Goal: Task Accomplishment & Management: Manage account settings

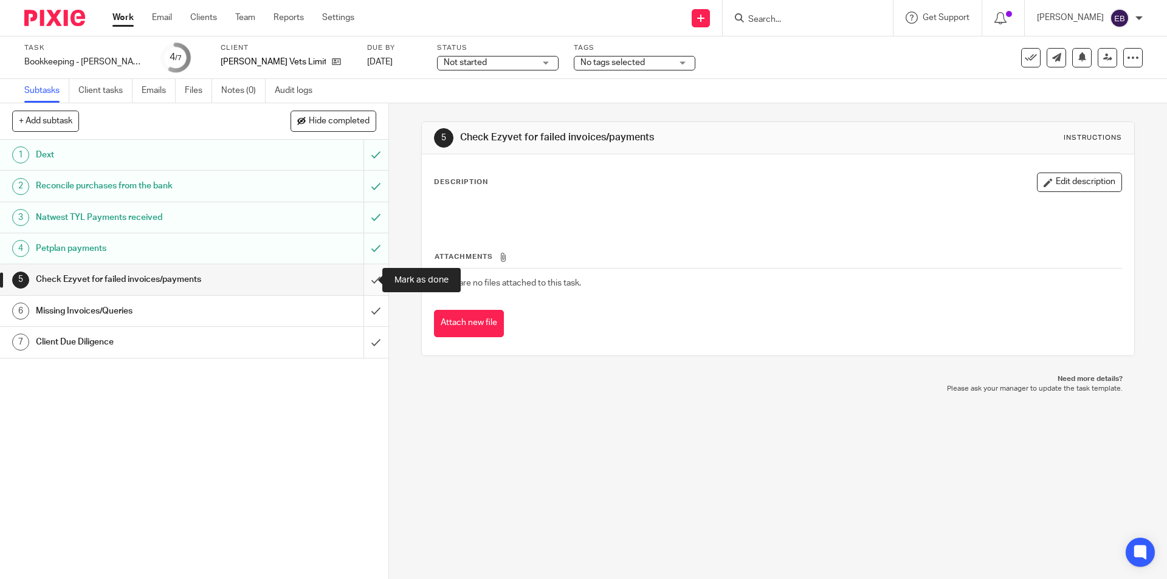
click at [367, 275] on input "submit" at bounding box center [194, 279] width 389 height 30
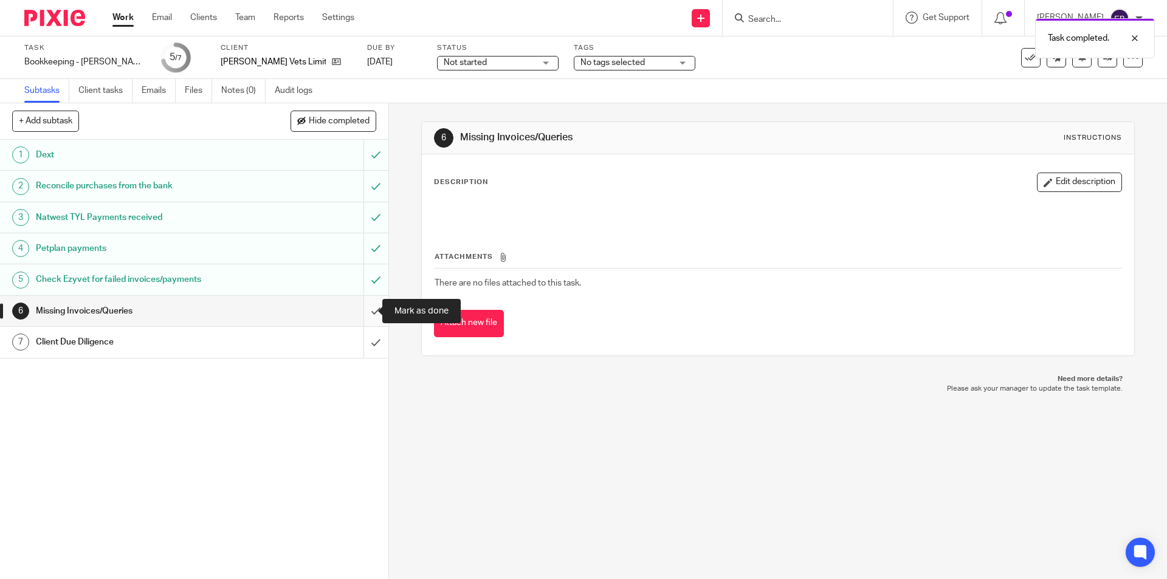
click at [361, 310] on input "submit" at bounding box center [194, 311] width 389 height 30
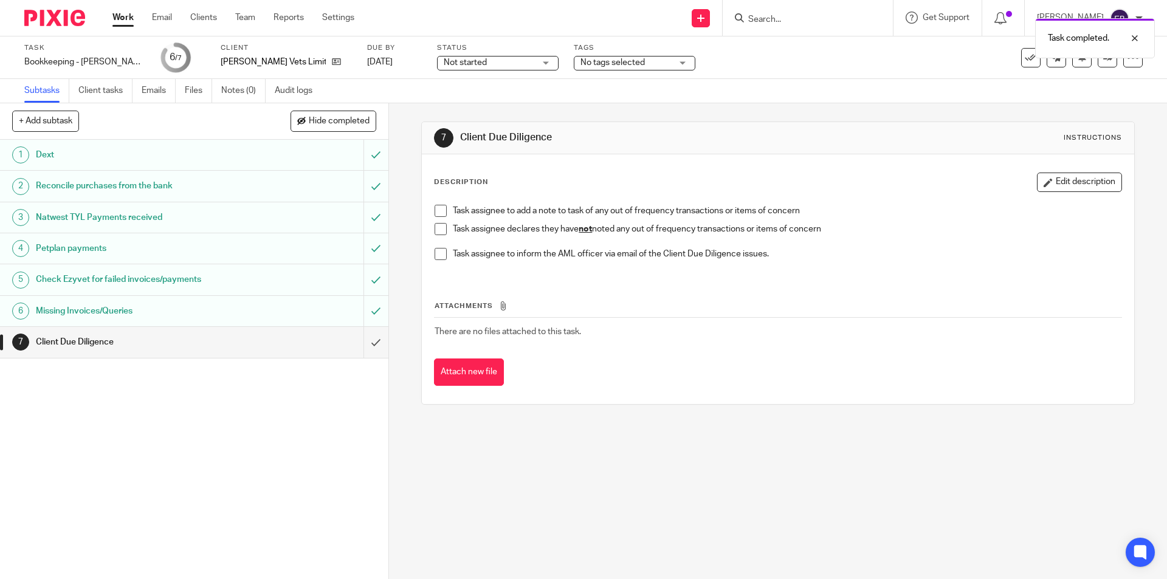
click at [438, 231] on span at bounding box center [441, 229] width 12 height 12
click at [367, 342] on input "submit" at bounding box center [194, 342] width 389 height 30
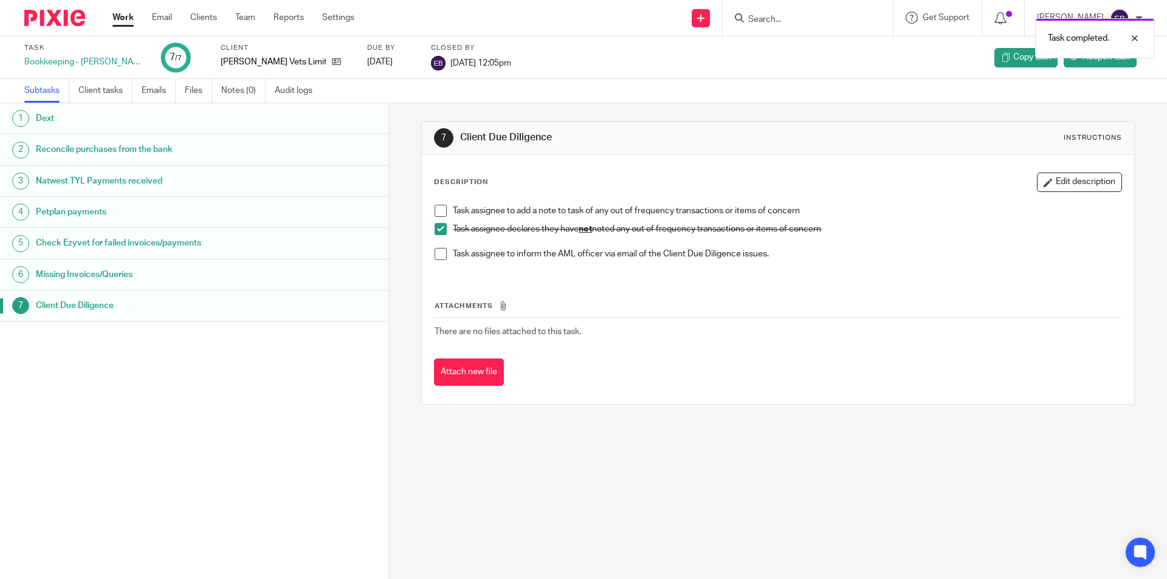
click at [114, 22] on link "Work" at bounding box center [122, 18] width 21 height 12
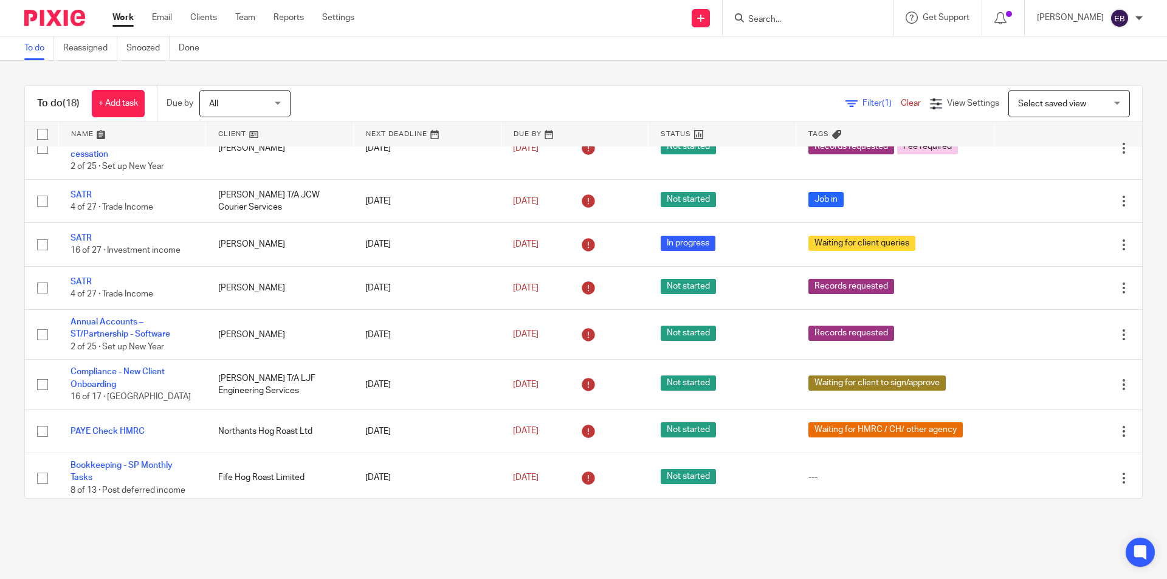
scroll to position [175, 0]
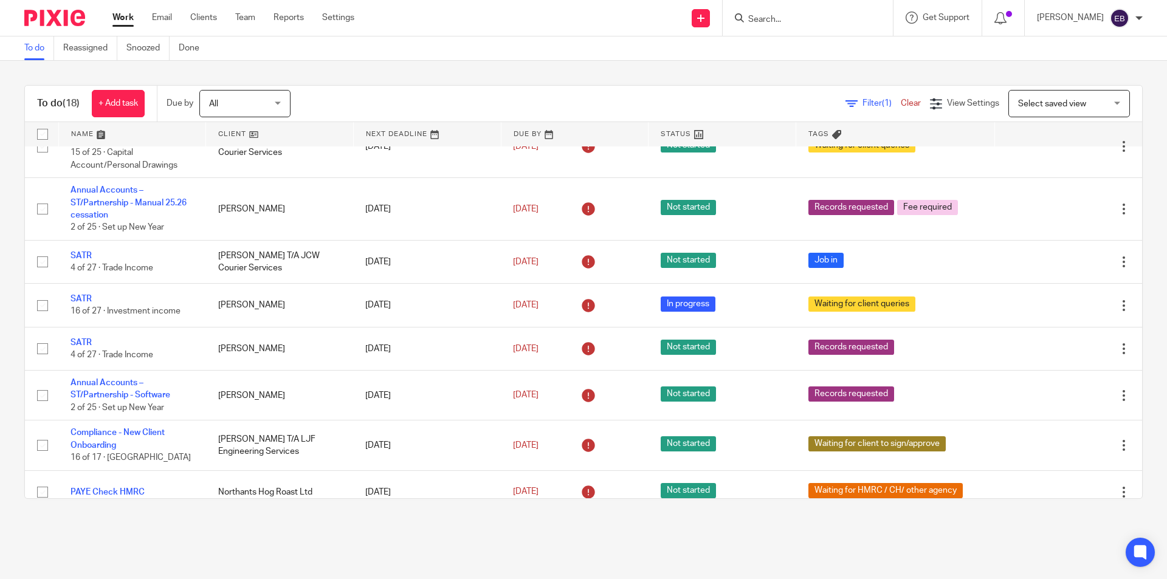
click at [828, 12] on form at bounding box center [812, 17] width 130 height 15
click at [821, 26] on form at bounding box center [812, 17] width 130 height 15
click at [812, 22] on input "Search" at bounding box center [801, 20] width 109 height 11
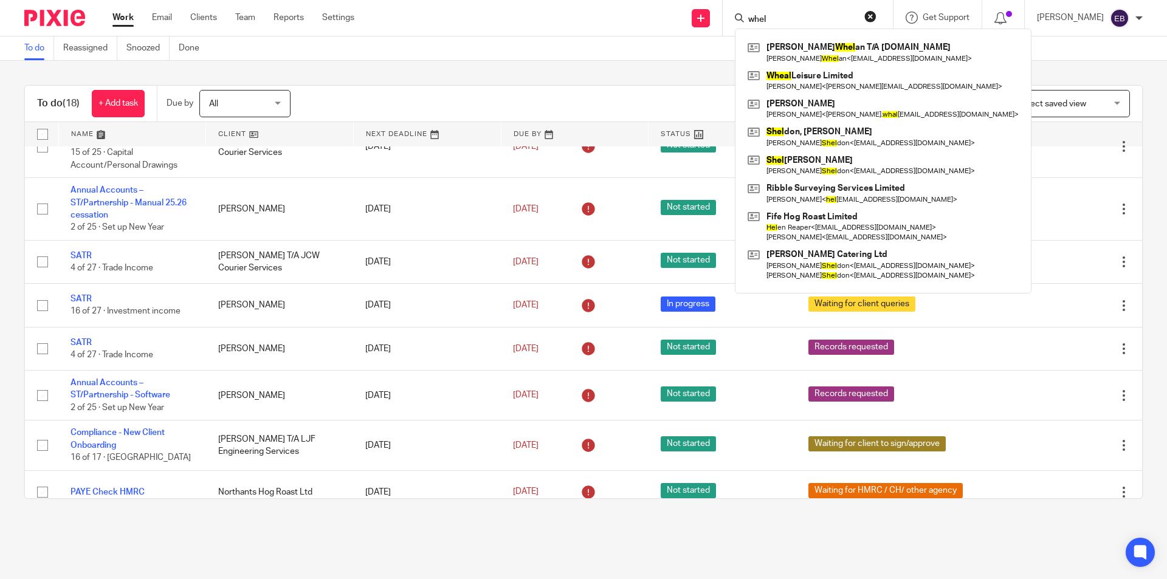
type input "whel"
click at [849, 37] on div "Nigel Whel an T/A LoveMeat.co.uk Nigel Whel an < contact@lovemeat.co.uk > Wheal…" at bounding box center [883, 161] width 297 height 265
click at [846, 41] on link at bounding box center [883, 52] width 277 height 28
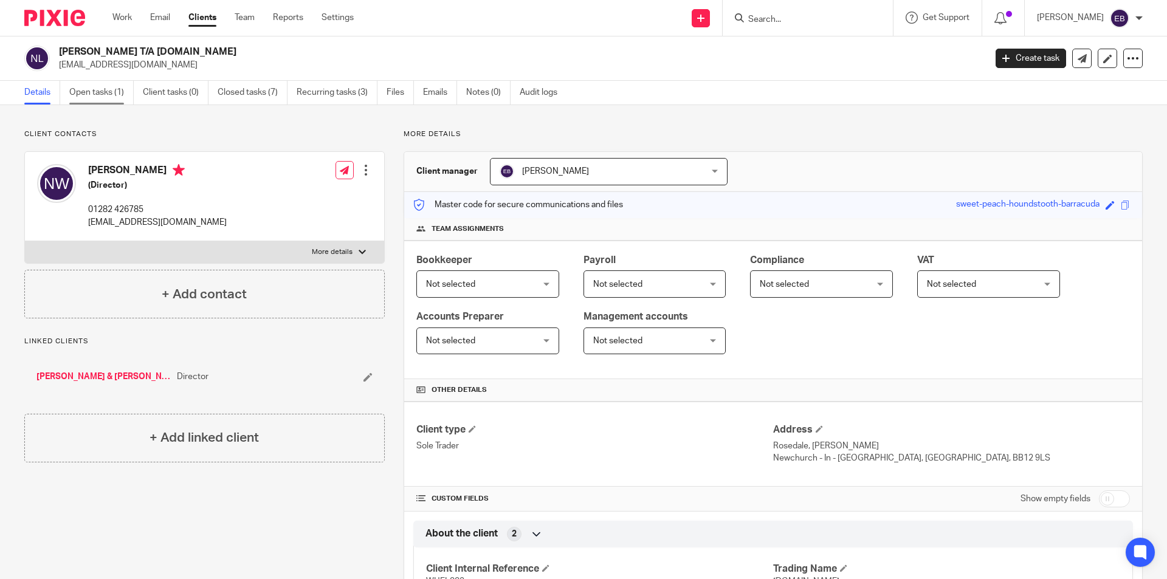
click at [104, 96] on link "Open tasks (1)" at bounding box center [101, 93] width 64 height 24
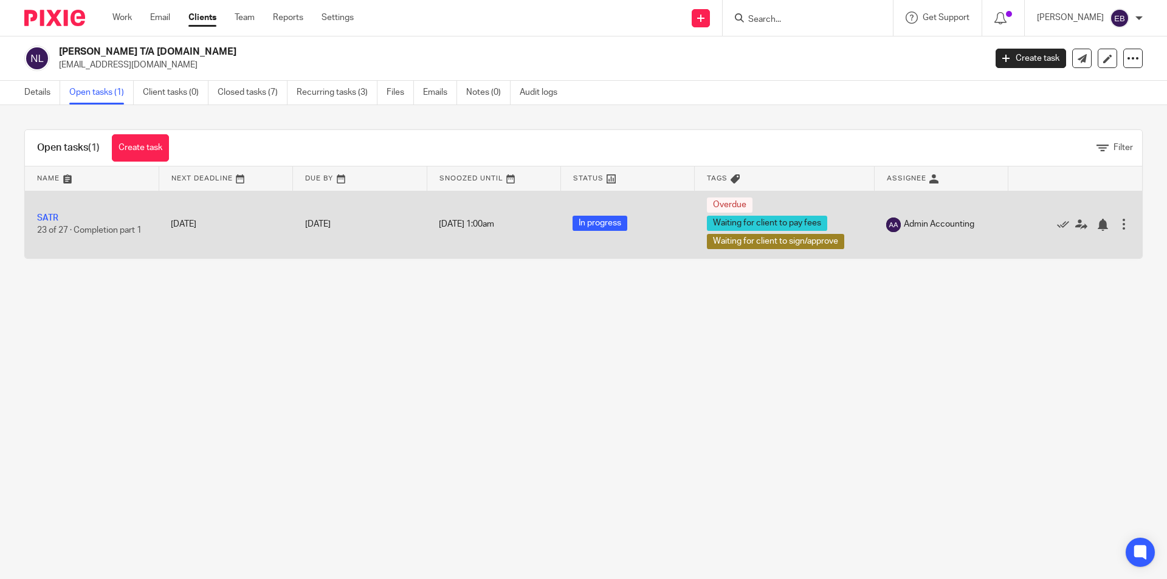
click at [163, 223] on td "[DATE]" at bounding box center [226, 224] width 134 height 67
click at [47, 210] on td "SATR 23 of 27 · Completion part 1" at bounding box center [92, 224] width 134 height 67
click at [46, 215] on link "SATR" at bounding box center [47, 218] width 21 height 9
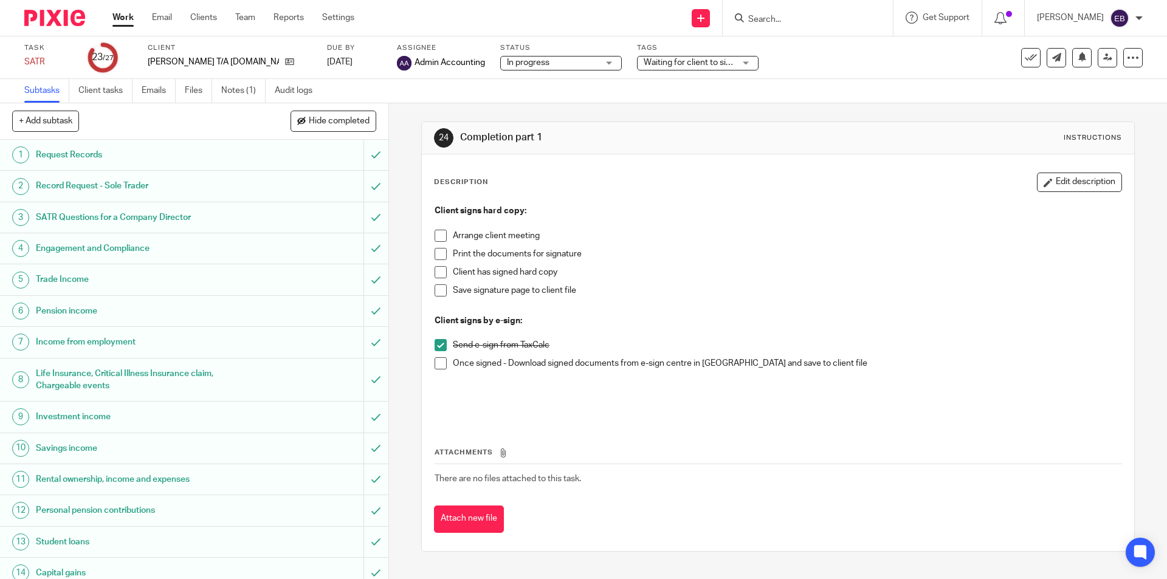
click at [676, 67] on span "Waiting for client to sign/approve + 1" at bounding box center [689, 63] width 91 height 13
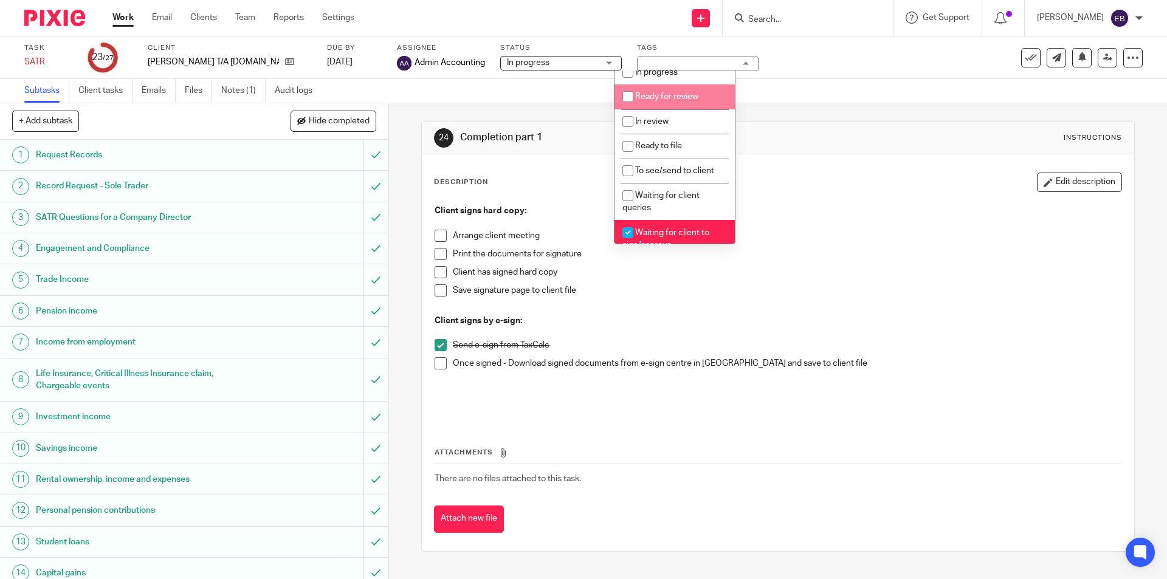
scroll to position [182, 0]
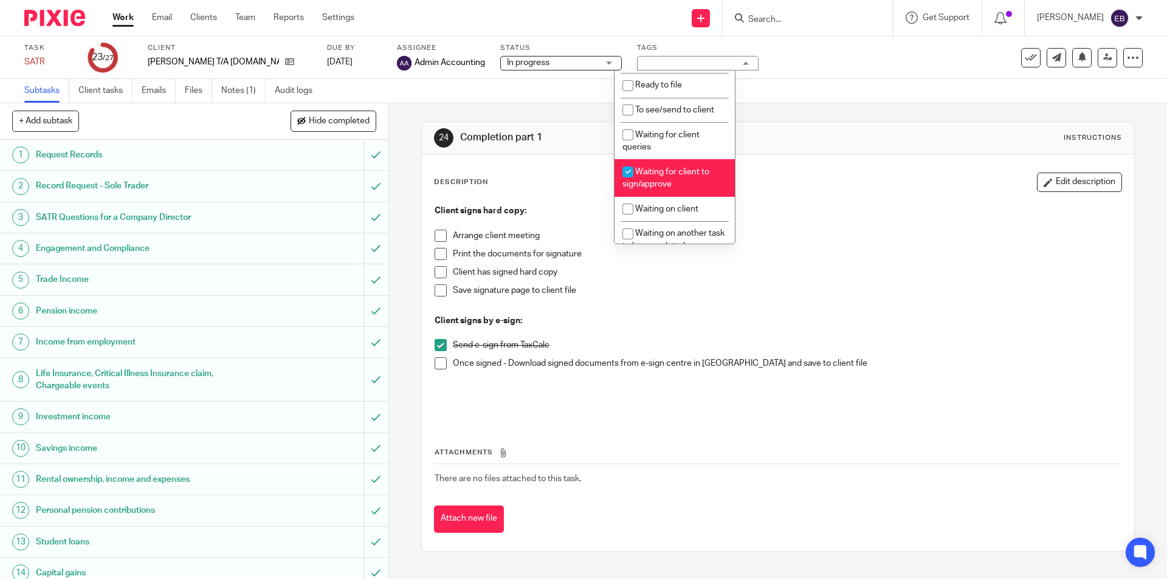
click at [674, 166] on li "Waiting for client to sign/approve" at bounding box center [675, 177] width 120 height 37
checkbox input "false"
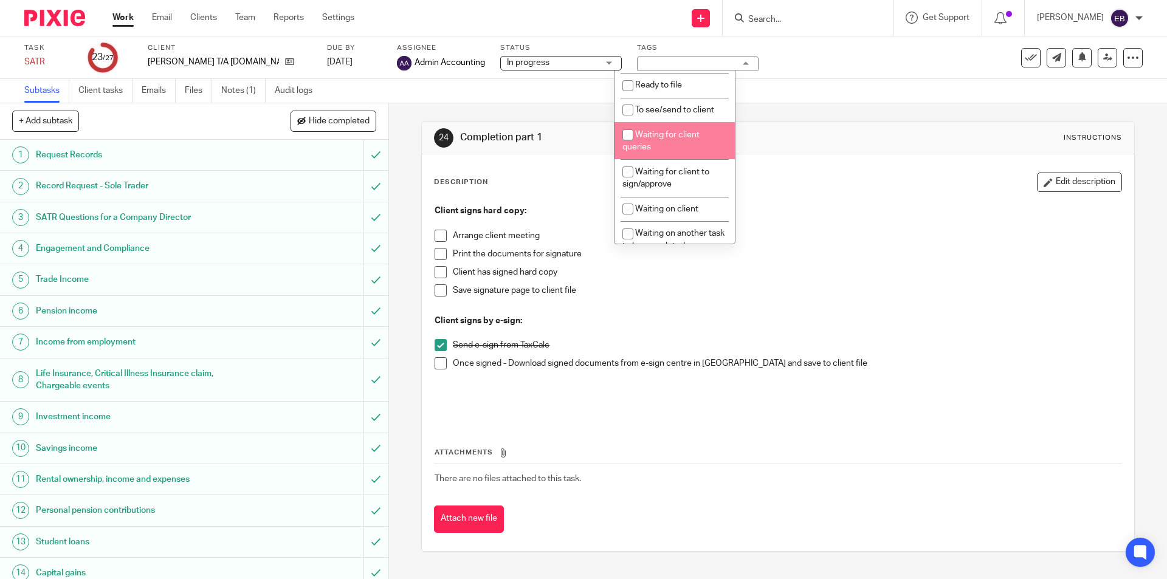
click at [424, 365] on div "Description Edit description Client signs hard copy: Arrange client meeting Pri…" at bounding box center [778, 352] width 712 height 397
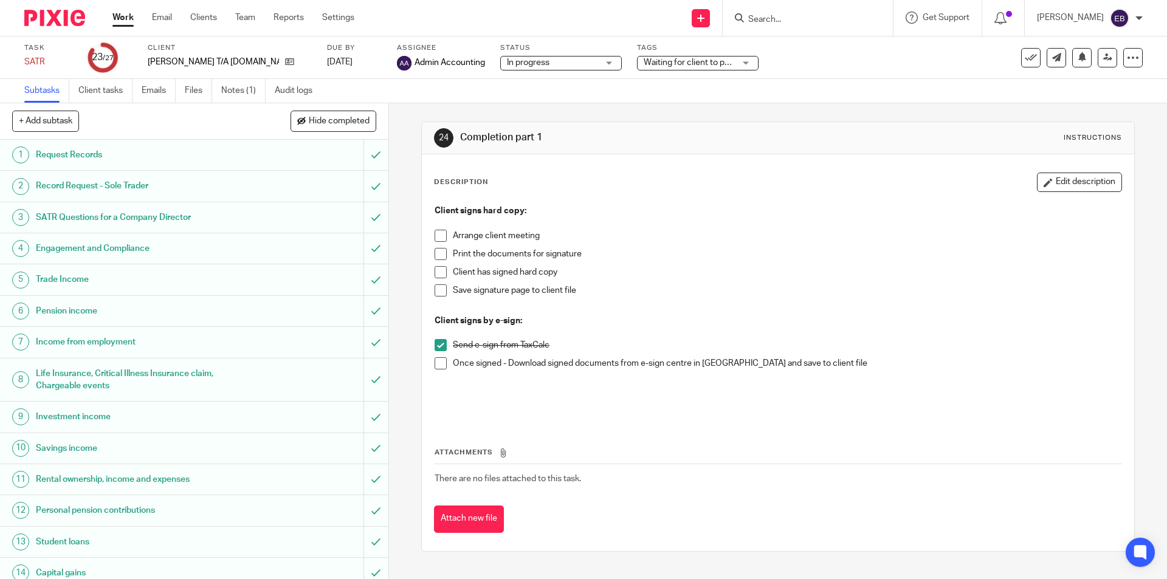
click at [435, 361] on span at bounding box center [441, 364] width 12 height 12
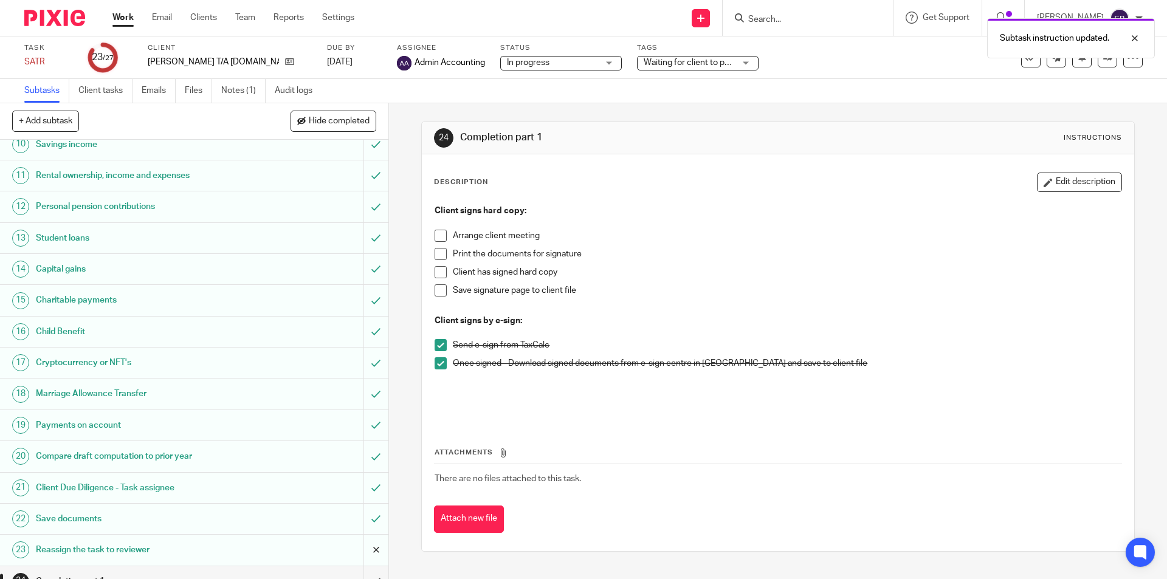
scroll to position [416, 0]
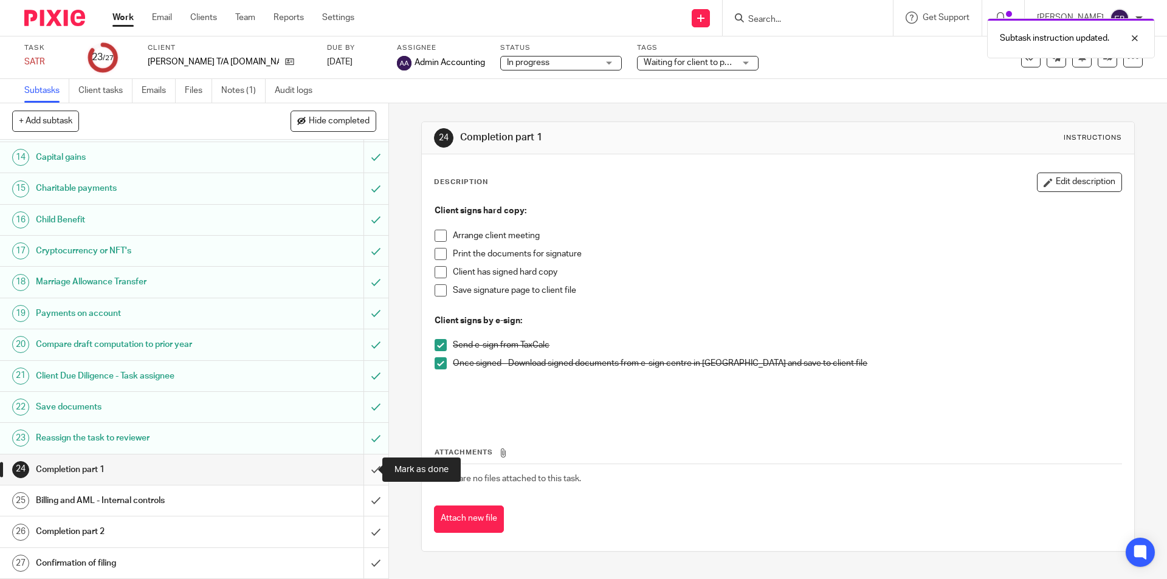
click at [353, 472] on input "submit" at bounding box center [194, 470] width 389 height 30
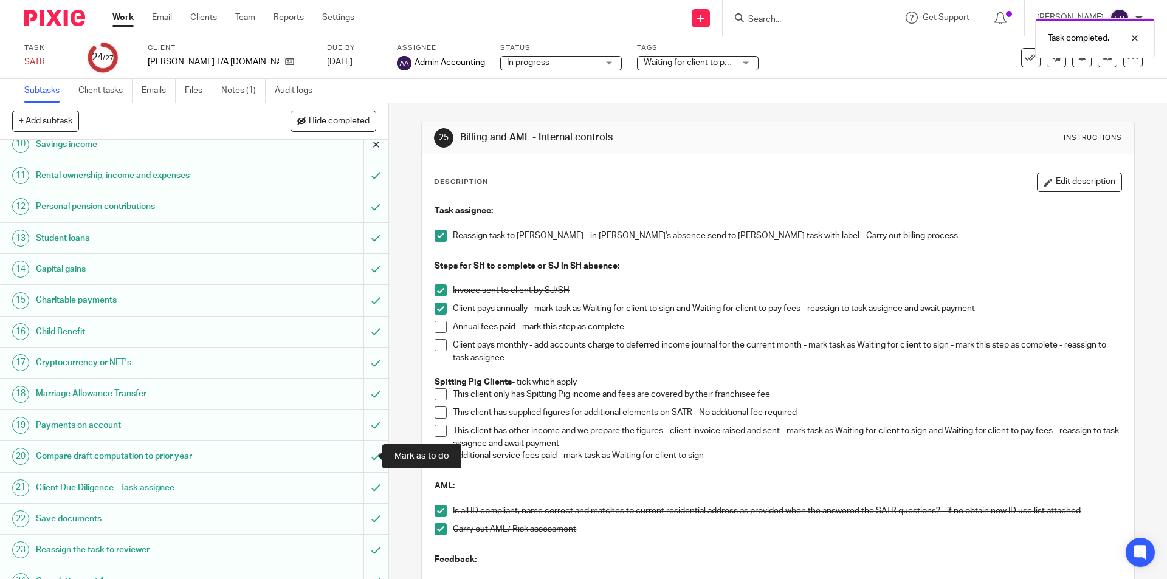
scroll to position [416, 0]
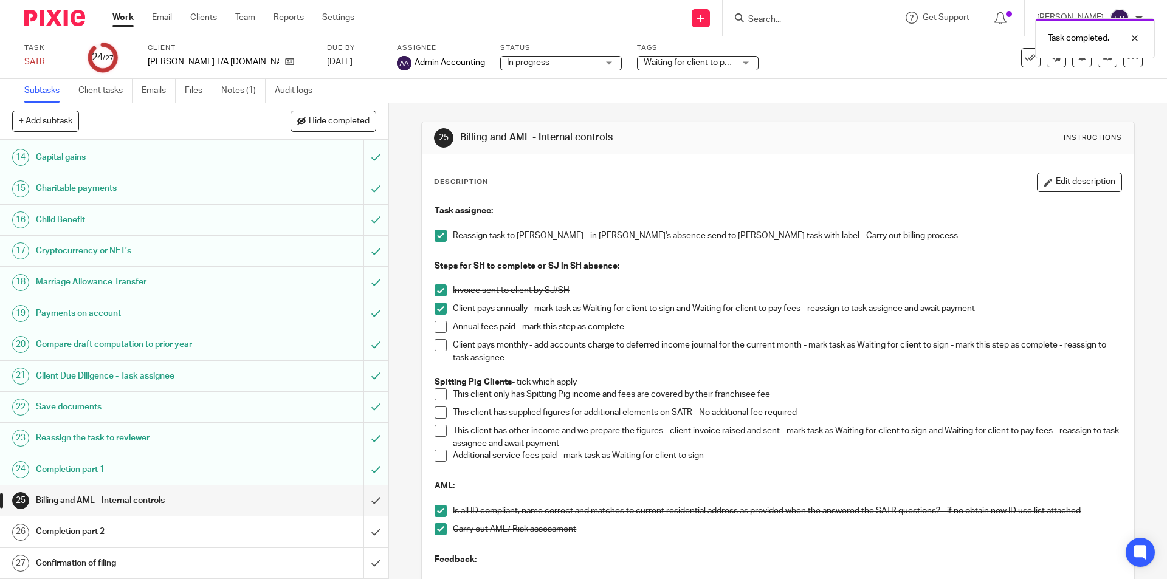
click at [128, 23] on link "Work" at bounding box center [122, 18] width 21 height 12
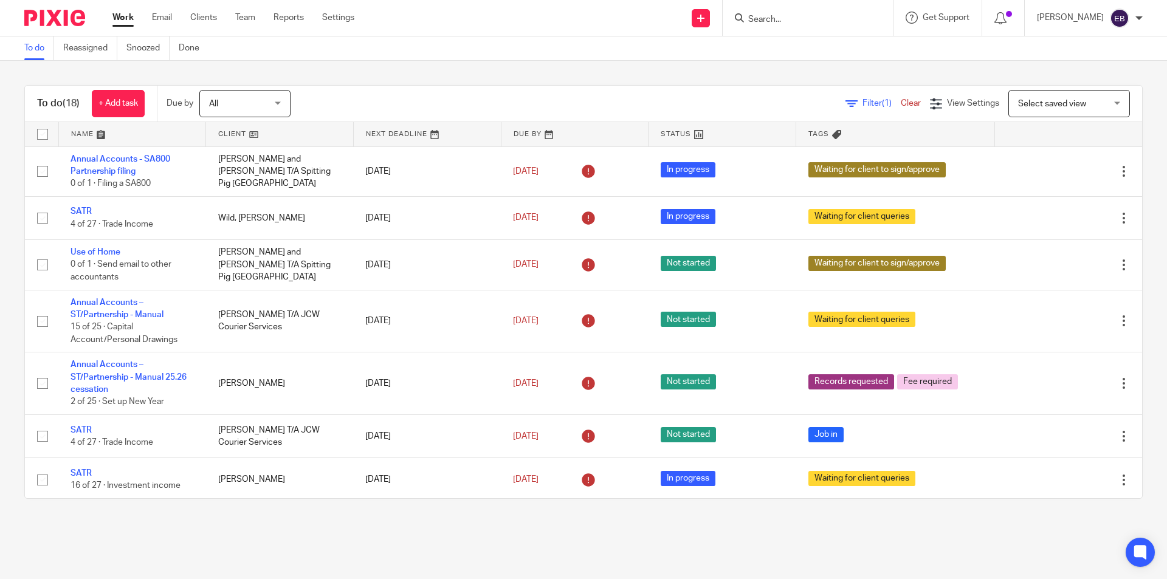
click at [780, 16] on input "Search" at bounding box center [801, 20] width 109 height 11
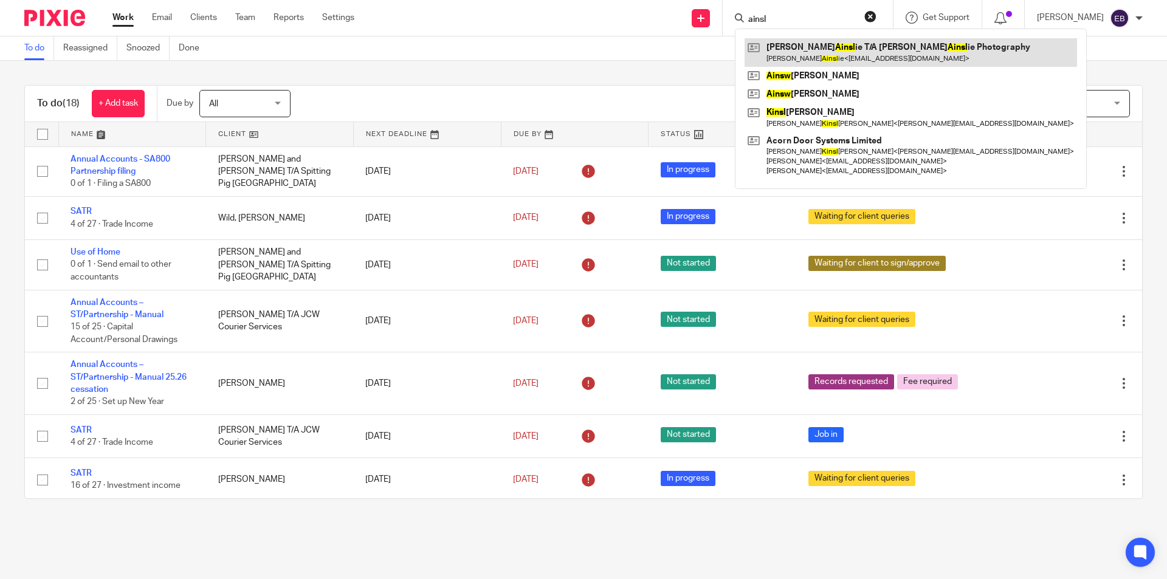
type input "ainsl"
click at [812, 49] on link at bounding box center [911, 52] width 333 height 28
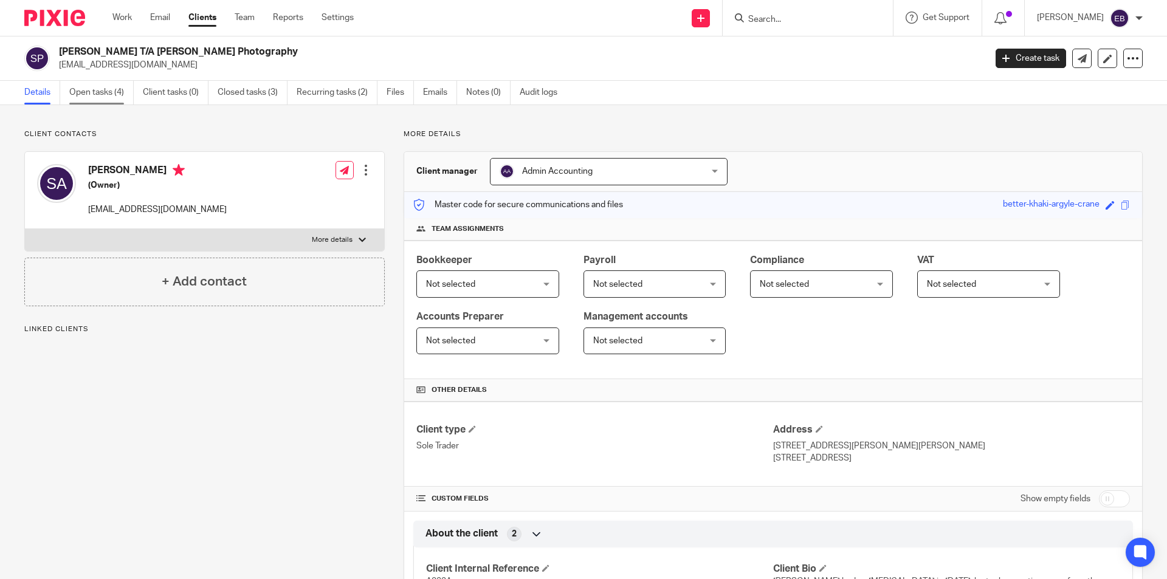
click at [100, 95] on link "Open tasks (4)" at bounding box center [101, 93] width 64 height 24
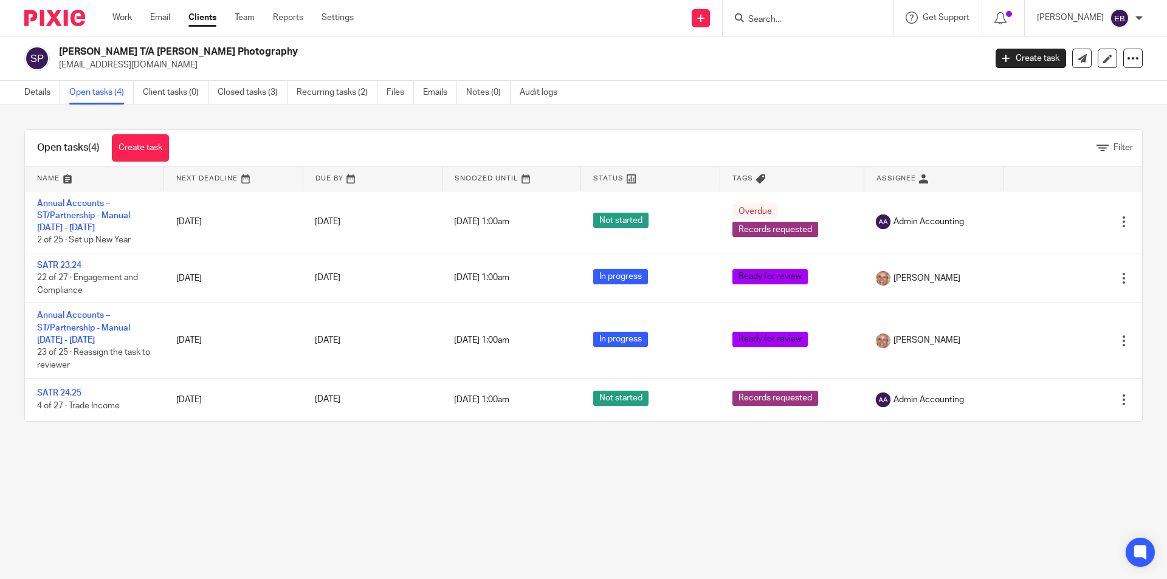
click at [128, 11] on div "Work Email Clients Team Reports Settings Work Email Clients Team Reports Settin…" at bounding box center [236, 18] width 272 height 36
click at [127, 14] on link "Work" at bounding box center [121, 18] width 19 height 12
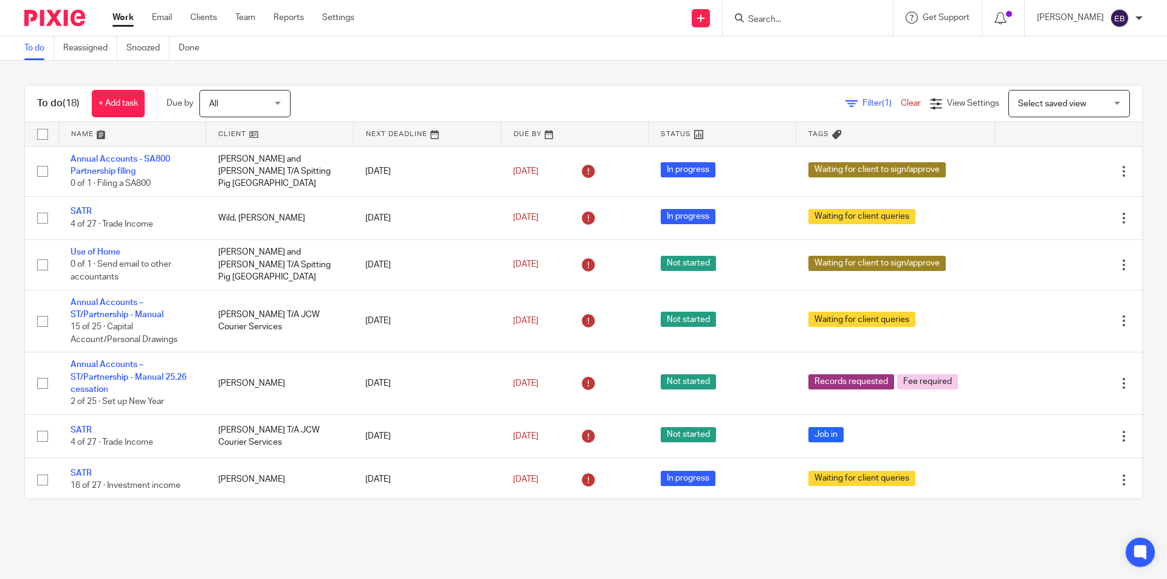
click at [820, 18] on input "Search" at bounding box center [801, 20] width 109 height 11
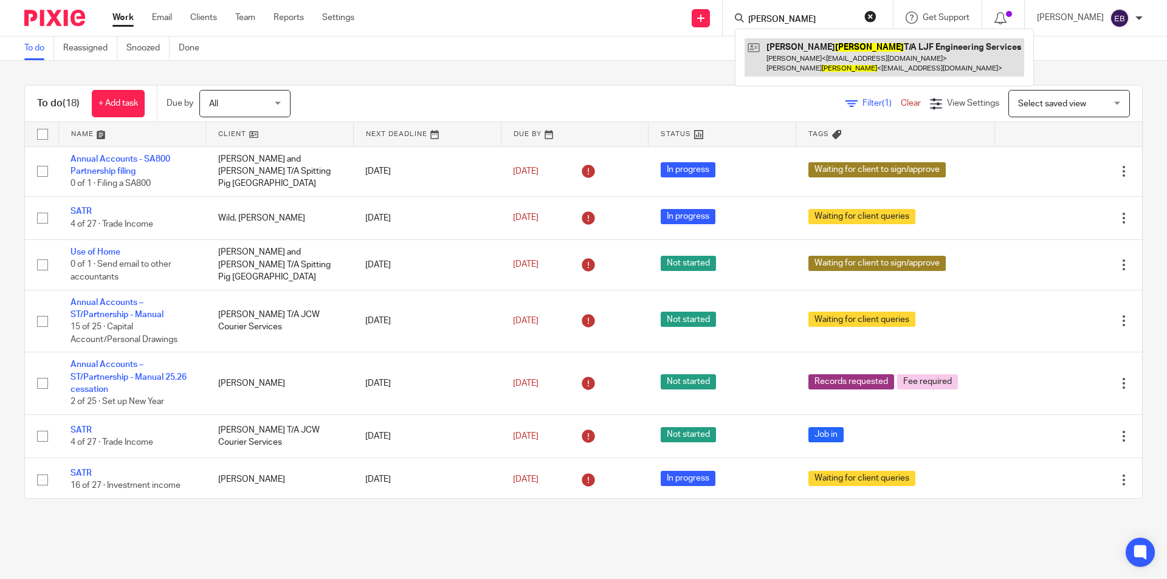
type input "forrester"
click at [829, 55] on link at bounding box center [885, 57] width 280 height 38
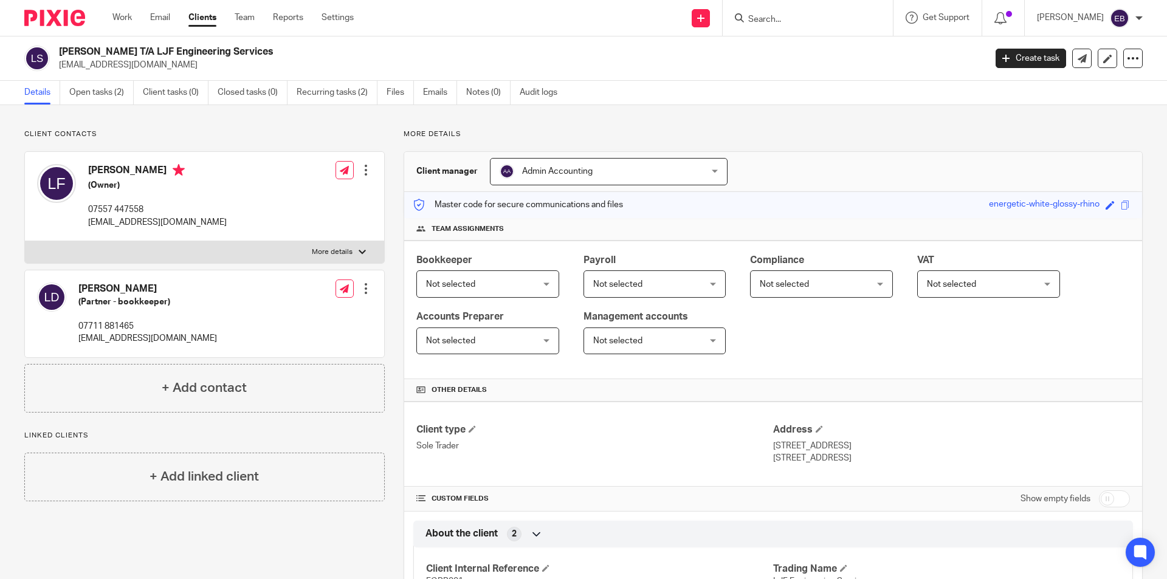
click at [778, 21] on input "Search" at bounding box center [801, 20] width 109 height 11
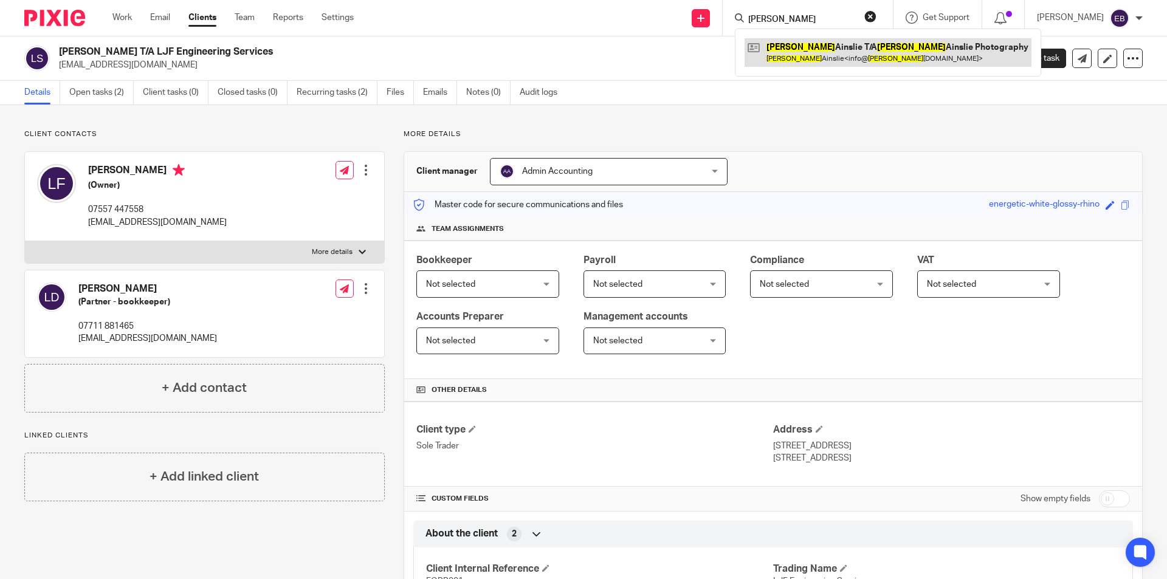
type input "stuart"
click at [780, 49] on link at bounding box center [888, 52] width 287 height 28
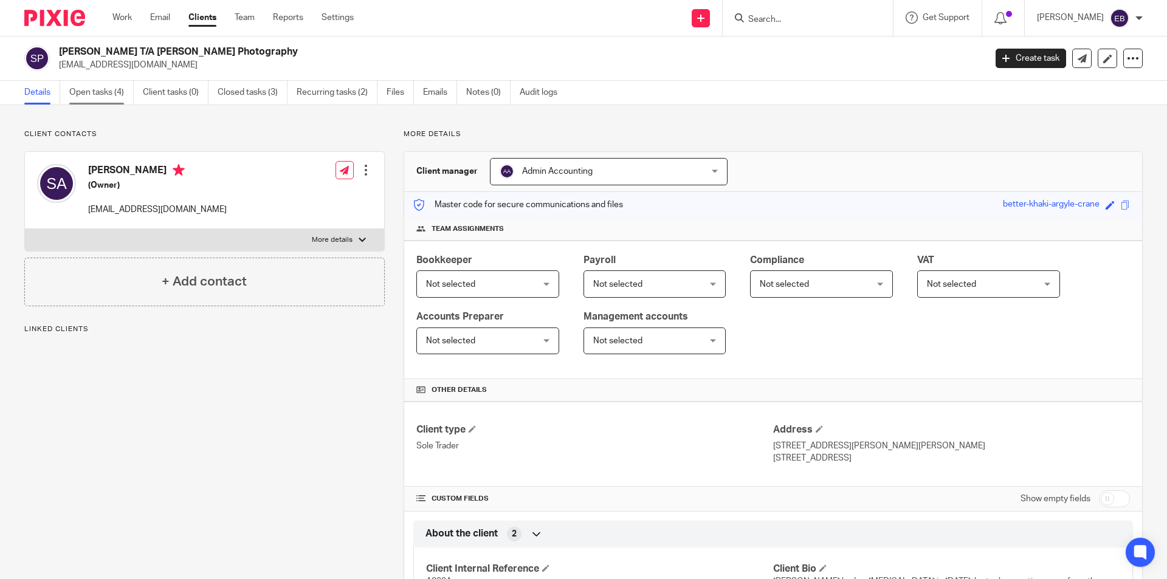
click at [106, 92] on link "Open tasks (4)" at bounding box center [101, 93] width 64 height 24
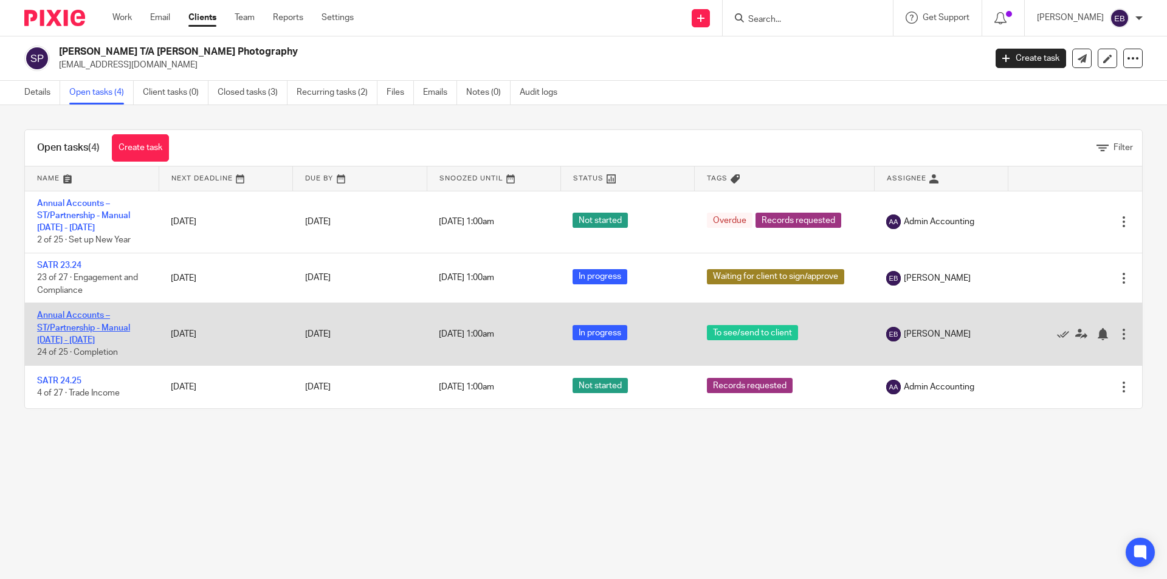
click at [83, 323] on link "Annual Accounts – ST/Partnership - Manual 1.9.22 - 05.04.24" at bounding box center [83, 327] width 93 height 33
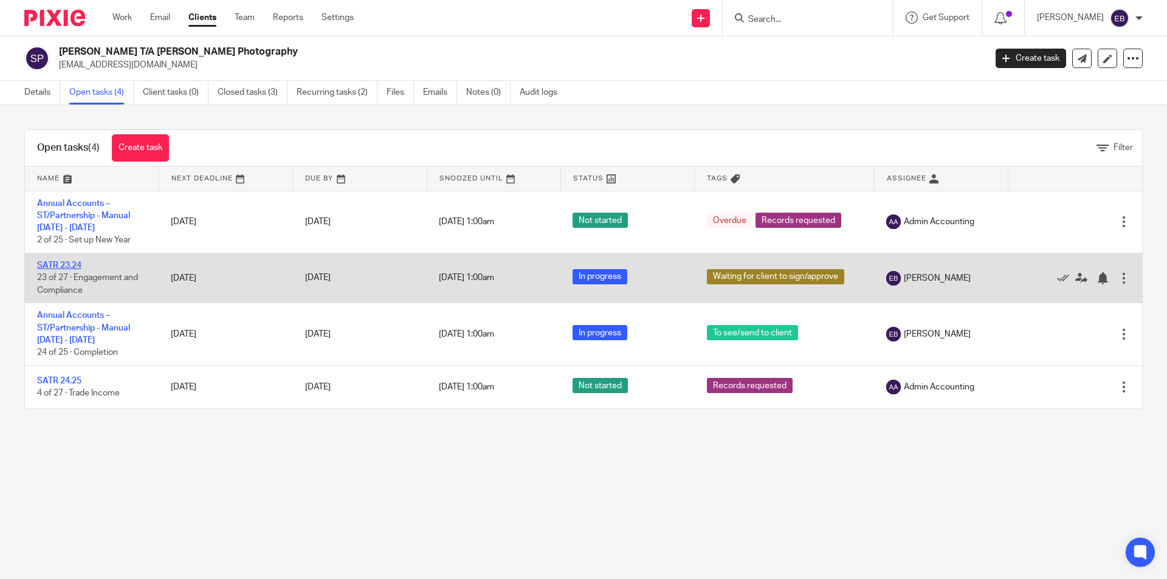
click at [61, 263] on link "SATR 23.24" at bounding box center [59, 265] width 44 height 9
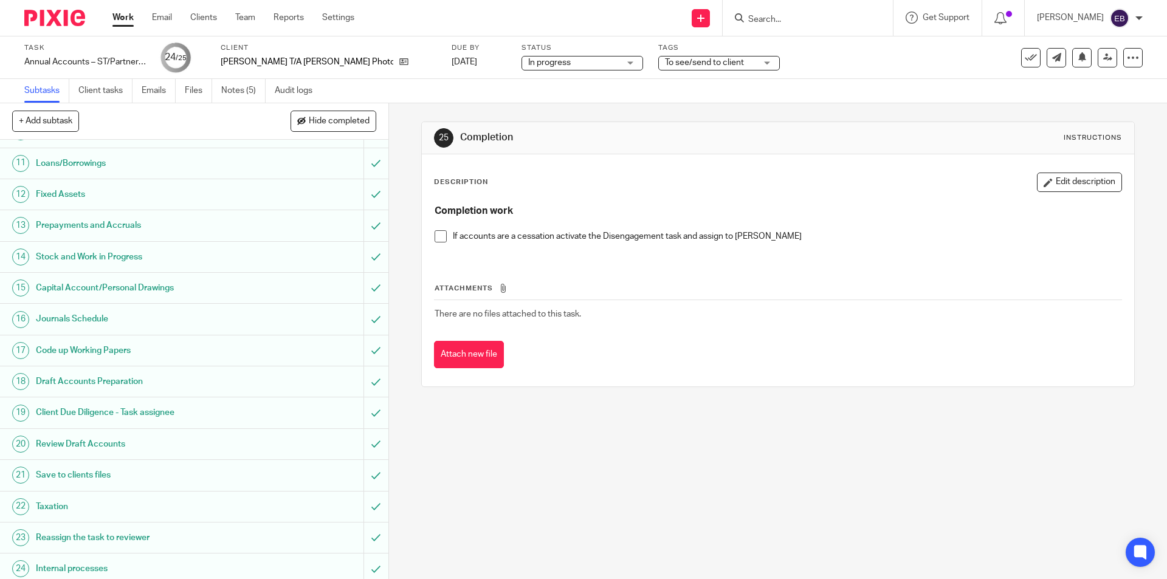
scroll to position [341, 0]
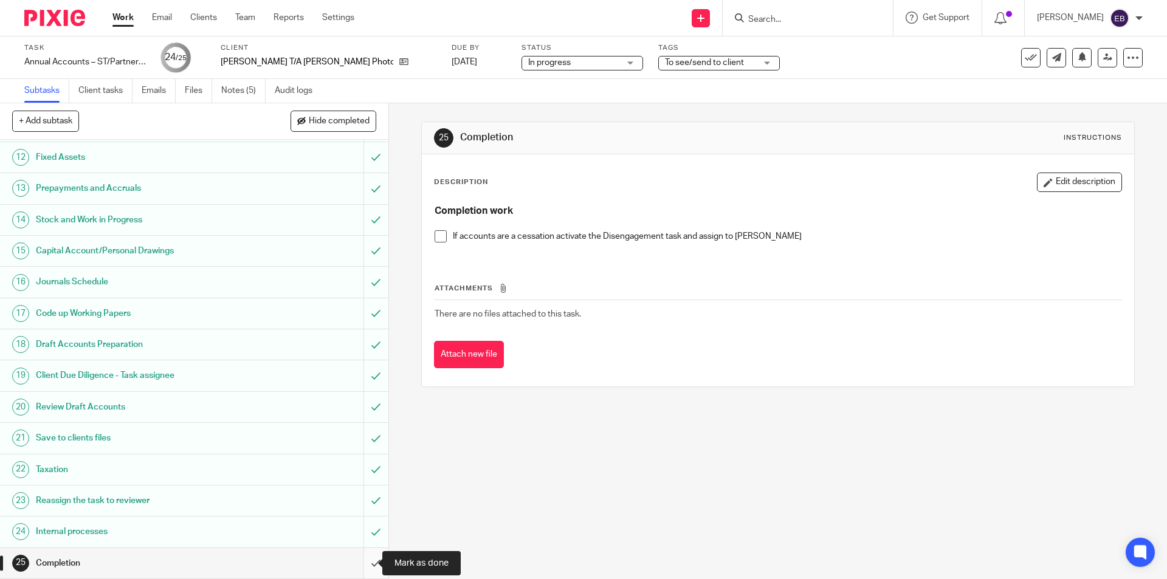
click at [362, 562] on input "submit" at bounding box center [194, 563] width 389 height 30
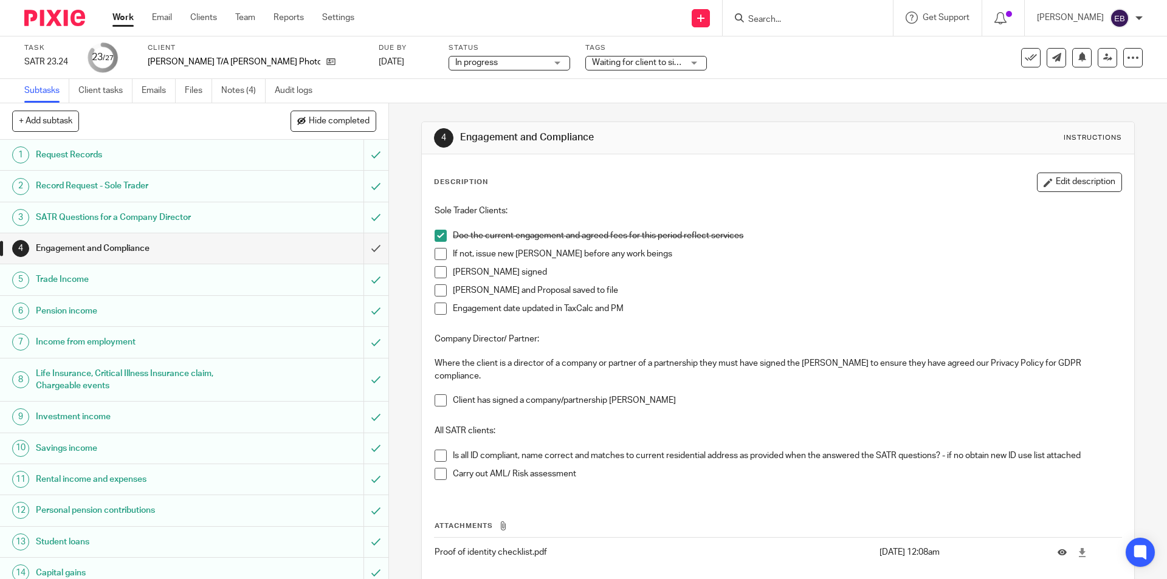
click at [788, 21] on input "Search" at bounding box center [801, 20] width 109 height 11
click at [320, 61] on link at bounding box center [327, 62] width 15 height 12
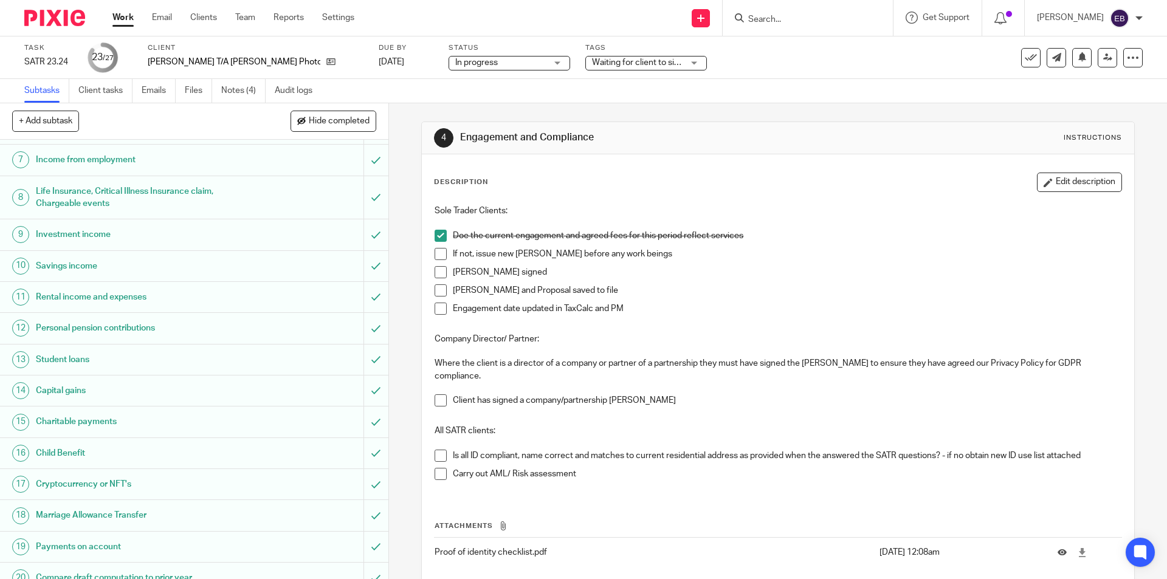
scroll to position [416, 0]
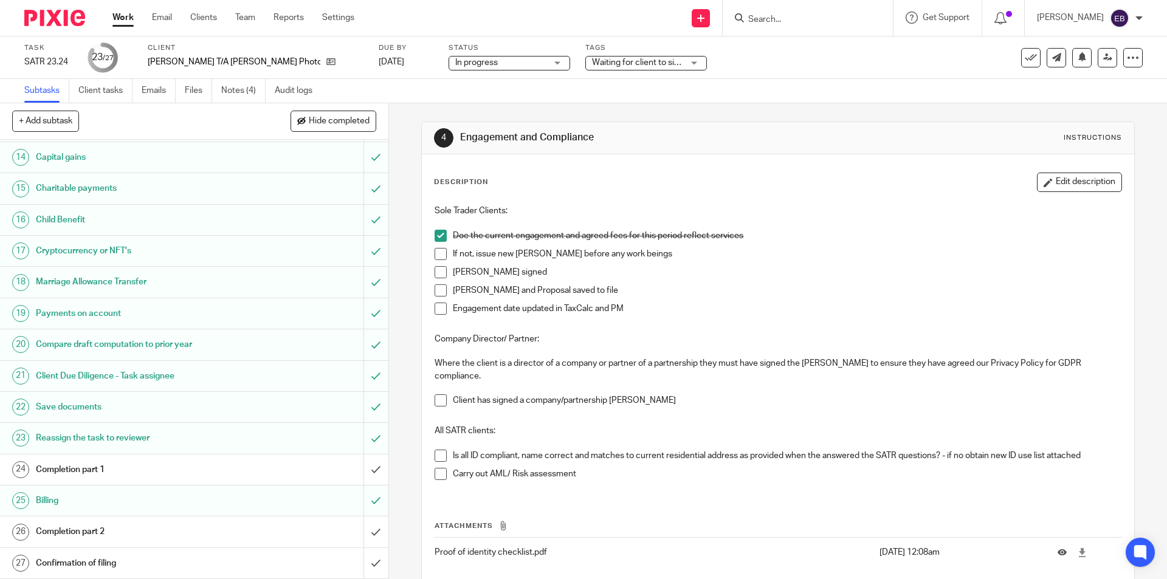
click at [131, 473] on h1 "Completion part 1" at bounding box center [141, 470] width 210 height 18
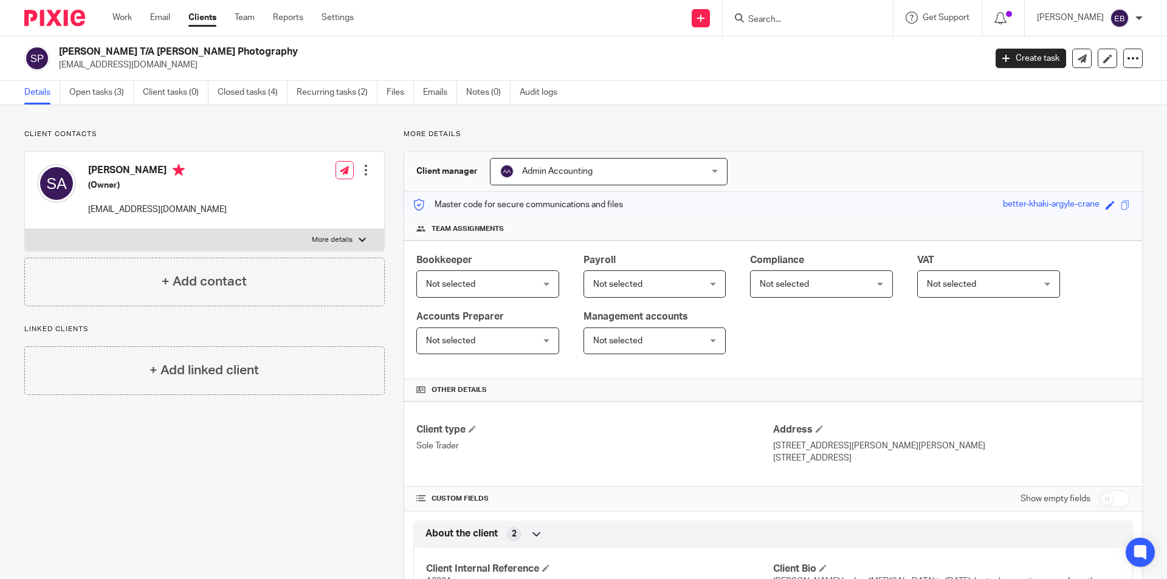
click at [317, 240] on p "More details" at bounding box center [332, 240] width 41 height 10
click at [25, 229] on input "More details" at bounding box center [24, 229] width 1 height 1
checkbox input "true"
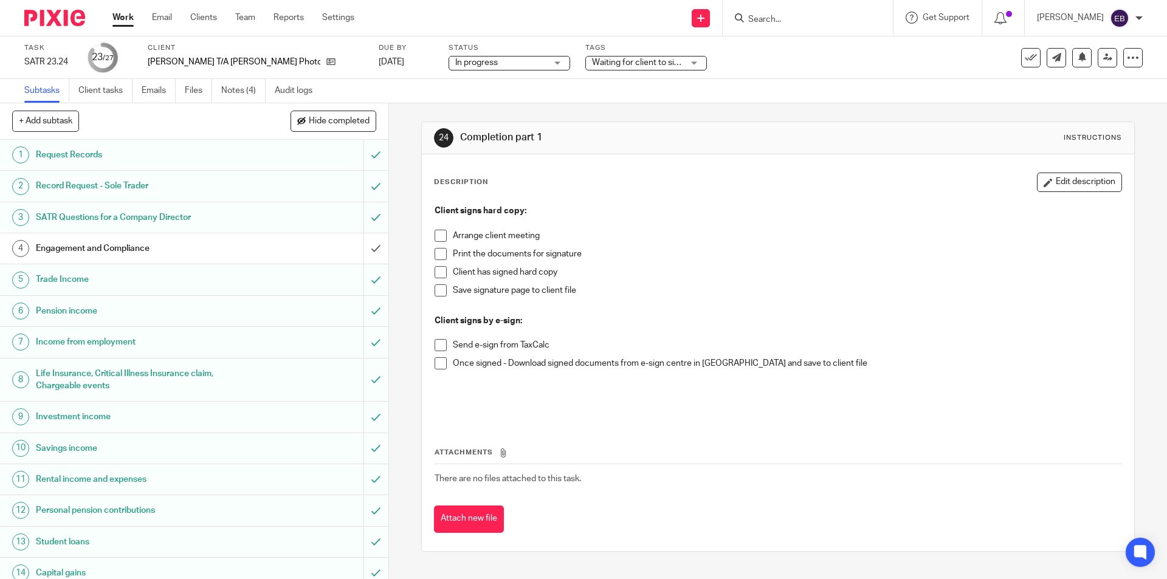
click at [436, 344] on span at bounding box center [441, 345] width 12 height 12
click at [619, 63] on span "Waiting for client to sign/approve" at bounding box center [654, 62] width 125 height 9
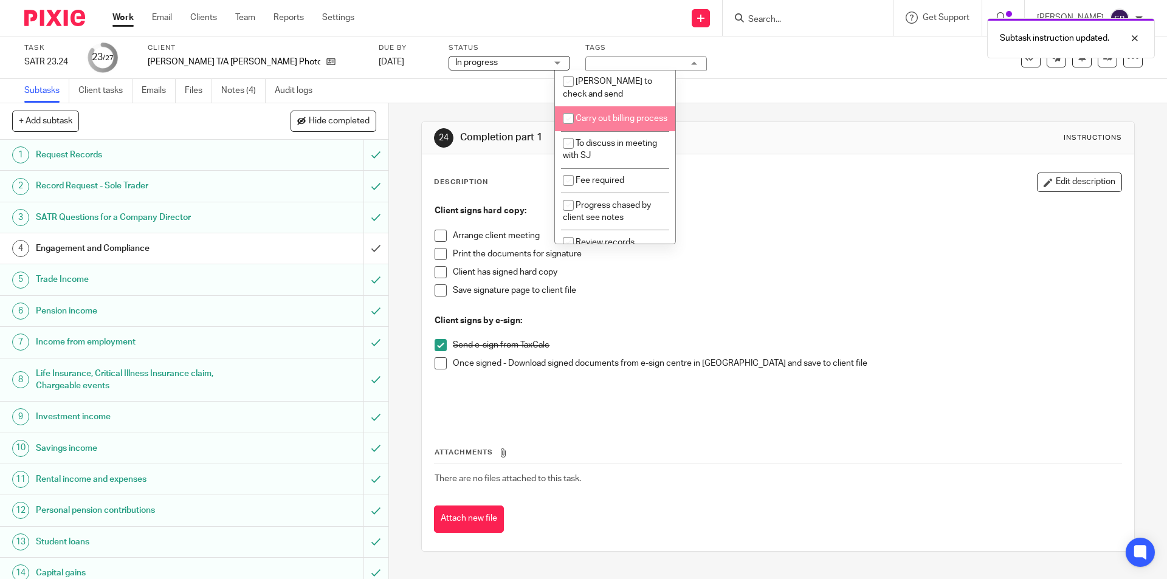
scroll to position [435, 0]
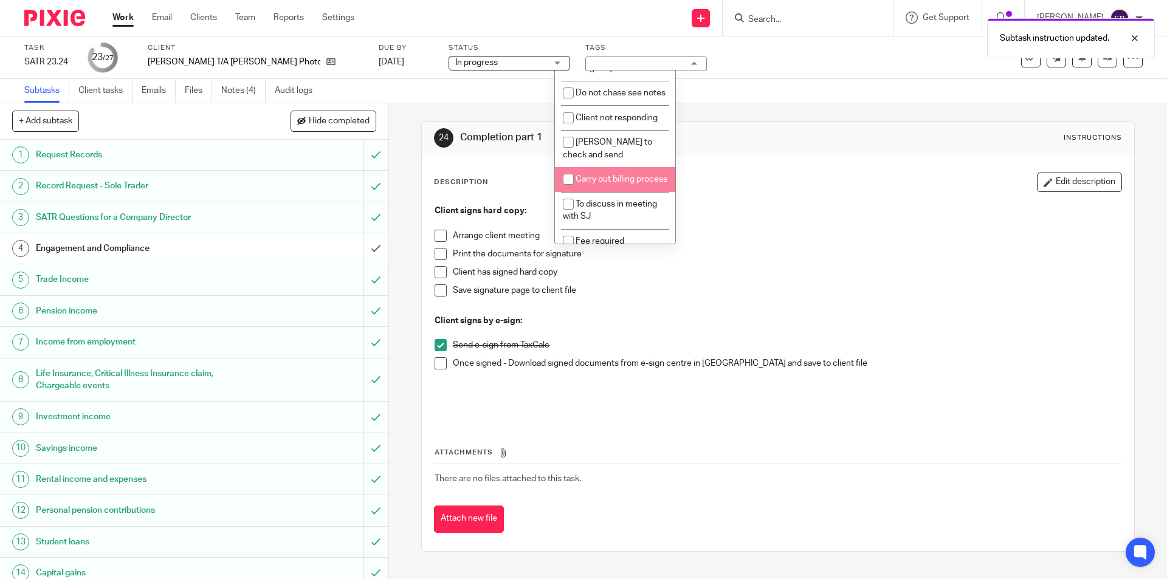
click at [604, 184] on span "Carry out billing process" at bounding box center [622, 179] width 92 height 9
checkbox input "true"
click at [795, 74] on div "Task SATR 23.24 Save SATR 23.24 23 /27 Client Stuart Ainslie T/A Stuart Ainslie…" at bounding box center [583, 57] width 1167 height 43
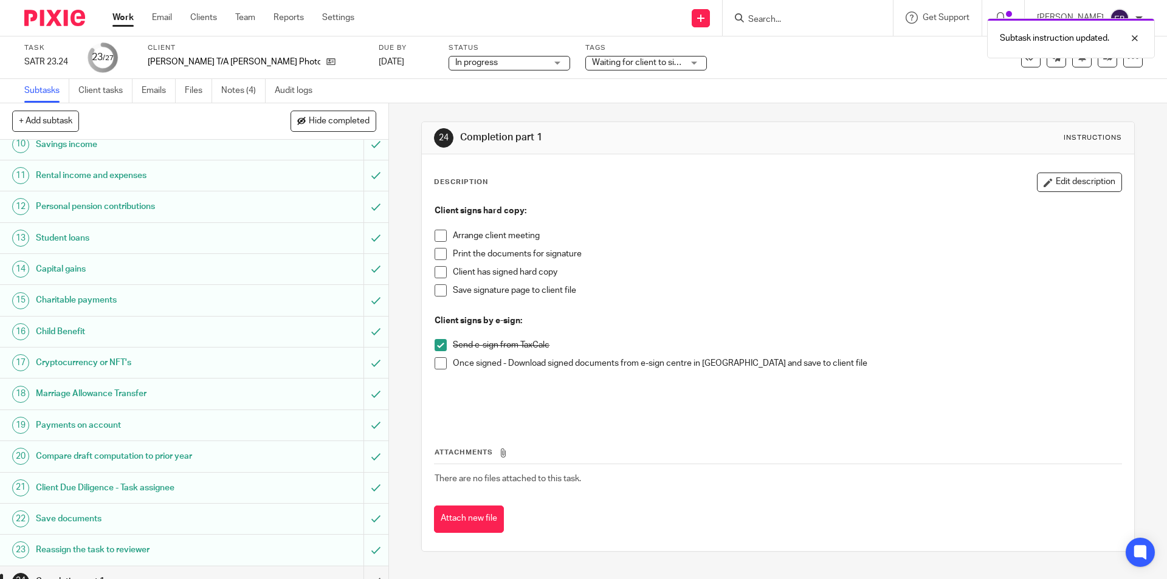
scroll to position [416, 0]
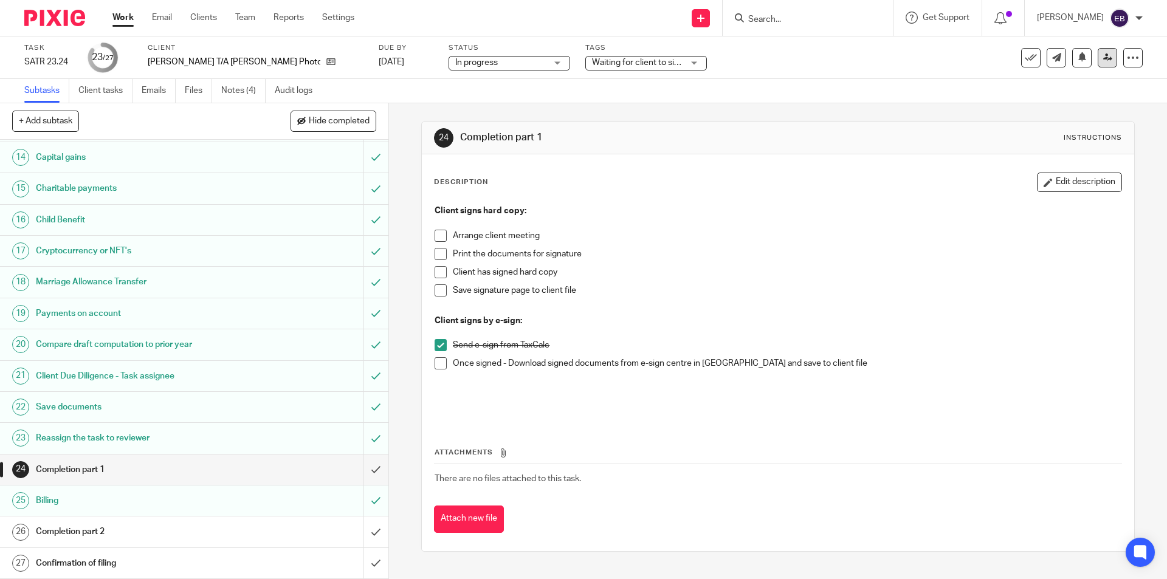
click at [1104, 58] on icon at bounding box center [1108, 57] width 9 height 9
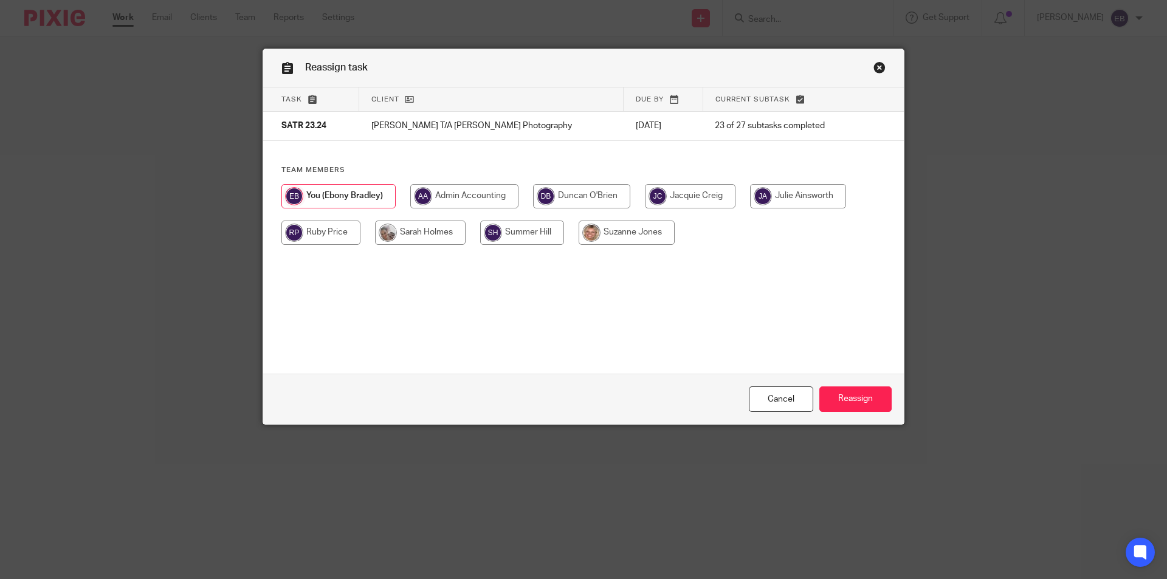
click at [876, 65] on link "Close this dialog window" at bounding box center [880, 69] width 12 height 16
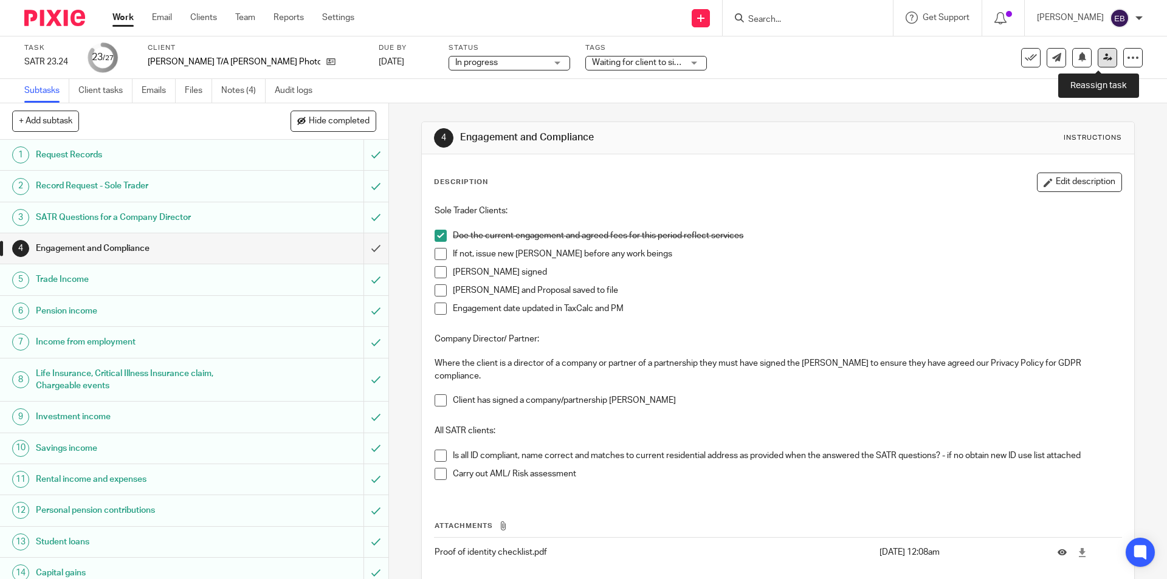
click at [1104, 55] on icon at bounding box center [1108, 57] width 9 height 9
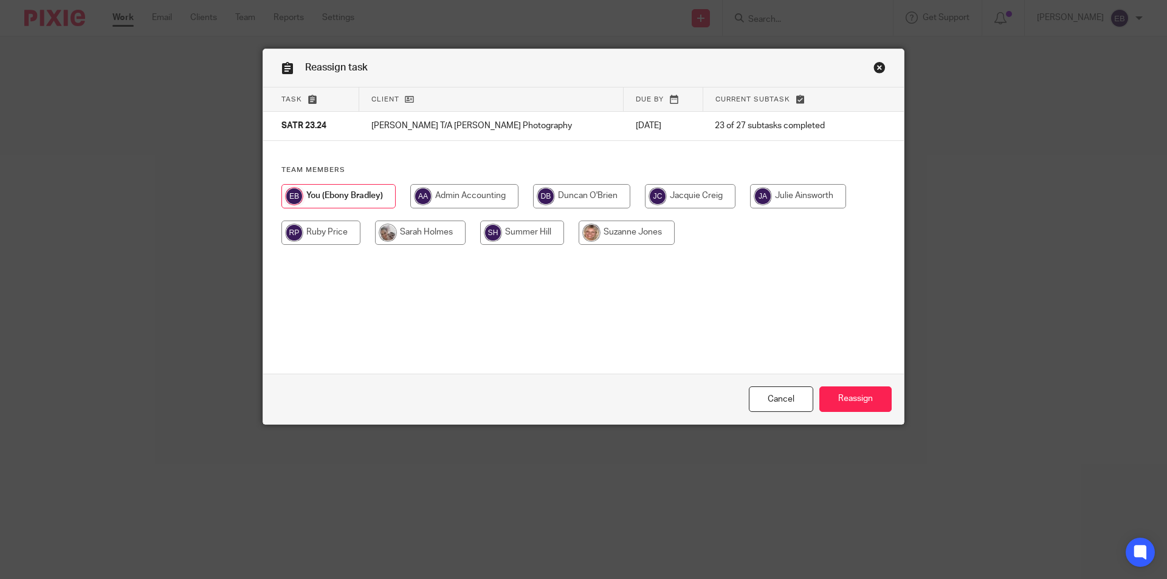
click at [387, 229] on input "radio" at bounding box center [420, 233] width 91 height 24
radio input "true"
click at [858, 396] on input "Reassign" at bounding box center [856, 400] width 72 height 26
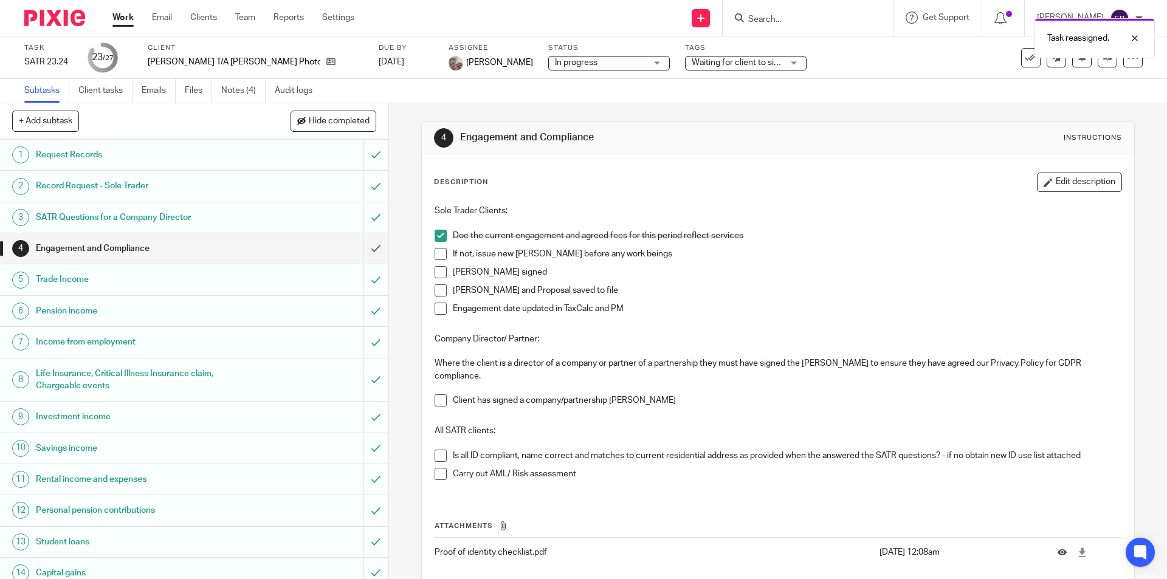
click at [124, 16] on link "Work" at bounding box center [122, 18] width 21 height 12
